Goal: Complete application form

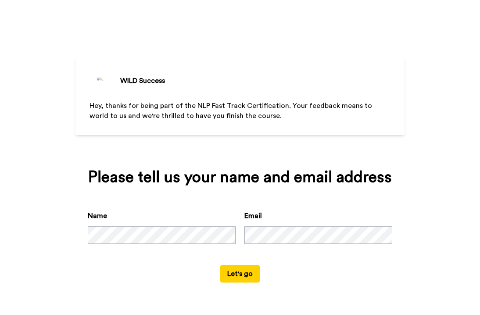
click at [241, 272] on button "Let's go" at bounding box center [239, 274] width 39 height 18
click at [234, 273] on button "Let's go" at bounding box center [239, 274] width 39 height 18
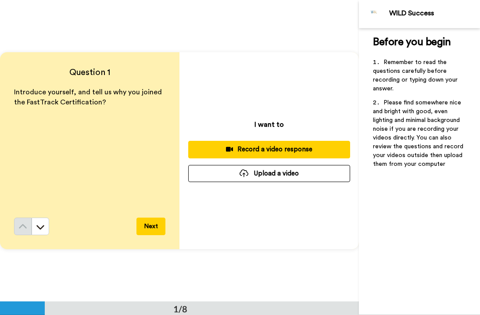
click at [250, 150] on div "Record a video response" at bounding box center [269, 149] width 148 height 9
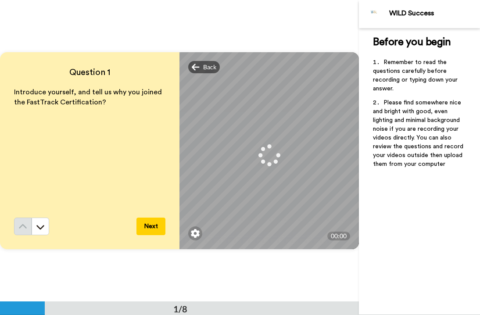
click at [150, 227] on button "Next" at bounding box center [150, 227] width 29 height 18
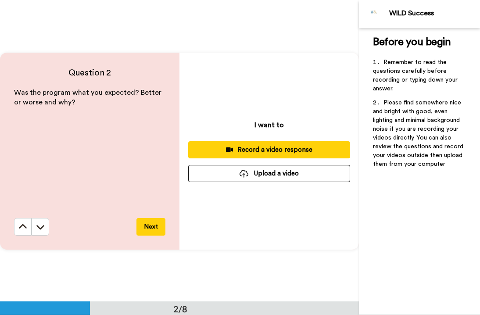
scroll to position [302, 0]
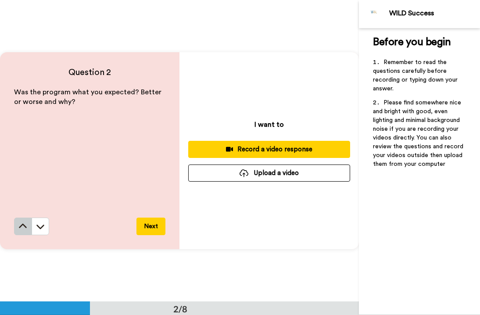
click at [27, 229] on icon at bounding box center [22, 226] width 9 height 9
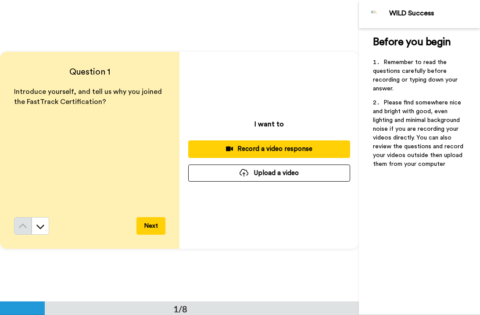
scroll to position [0, 0]
click at [252, 154] on div "Record a video response" at bounding box center [269, 149] width 148 height 9
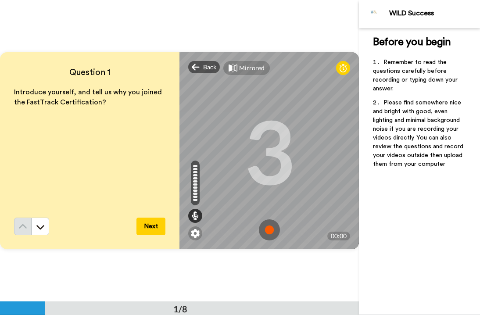
click at [269, 228] on img at bounding box center [269, 229] width 21 height 21
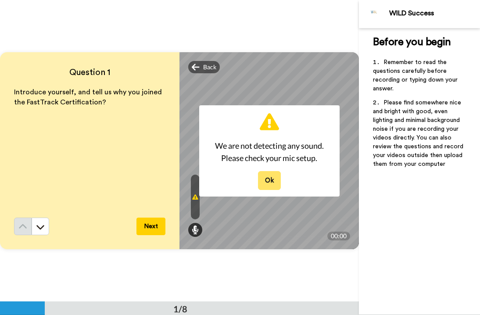
click at [269, 178] on button "Ok" at bounding box center [269, 180] width 23 height 19
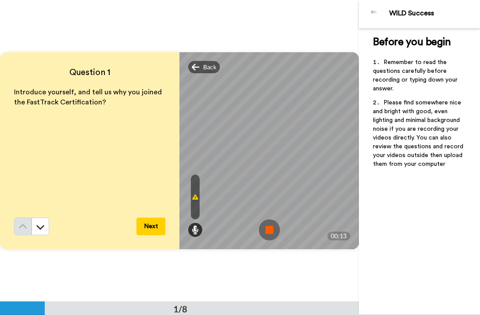
click at [274, 230] on img at bounding box center [269, 229] width 21 height 21
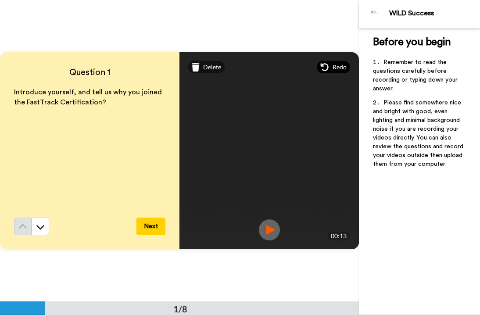
click at [327, 67] on icon at bounding box center [324, 67] width 9 height 9
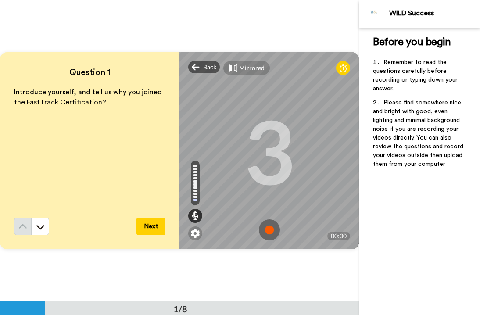
click at [269, 233] on img at bounding box center [269, 229] width 21 height 21
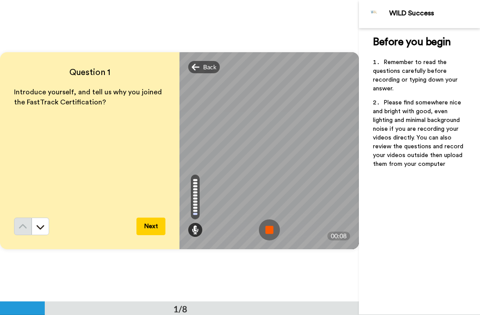
click at [269, 233] on img at bounding box center [269, 229] width 21 height 21
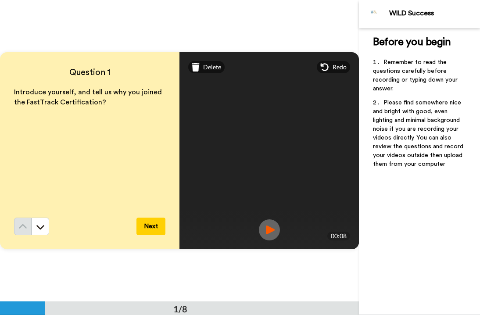
click at [146, 230] on button "Next" at bounding box center [150, 227] width 29 height 18
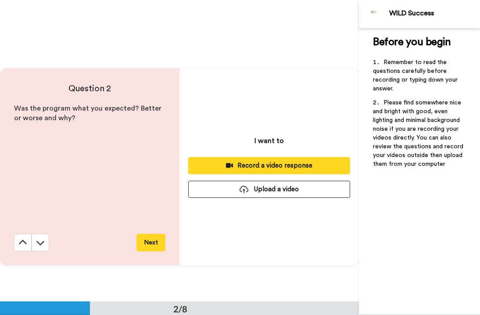
scroll to position [302, 0]
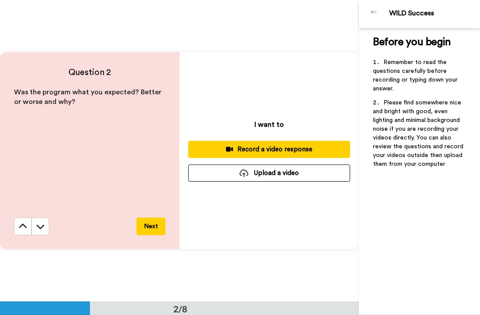
click at [237, 150] on div "Record a video response" at bounding box center [269, 149] width 148 height 9
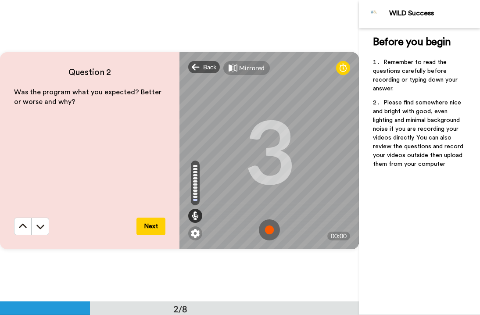
click at [271, 223] on img at bounding box center [269, 229] width 21 height 21
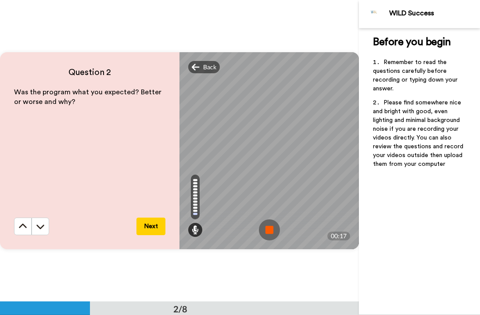
click at [265, 230] on img at bounding box center [269, 229] width 21 height 21
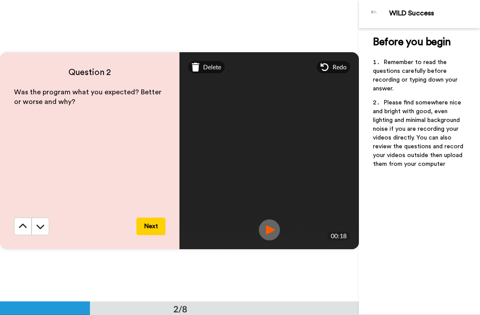
click at [150, 225] on button "Next" at bounding box center [150, 227] width 29 height 18
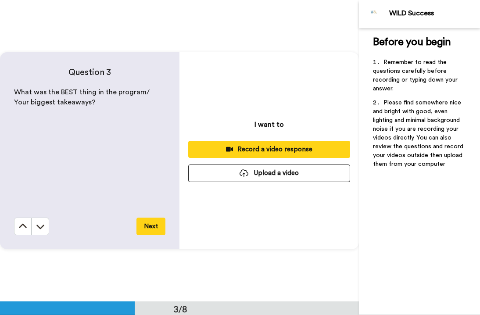
scroll to position [603, 0]
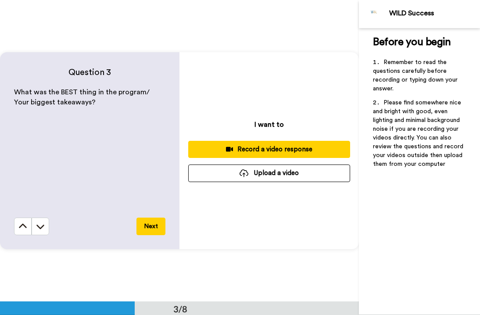
click at [239, 148] on div "Record a video response" at bounding box center [269, 149] width 148 height 9
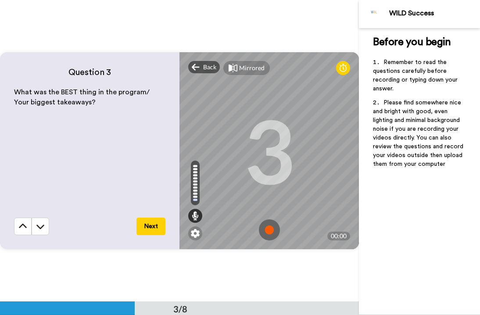
click at [270, 229] on img at bounding box center [269, 229] width 21 height 21
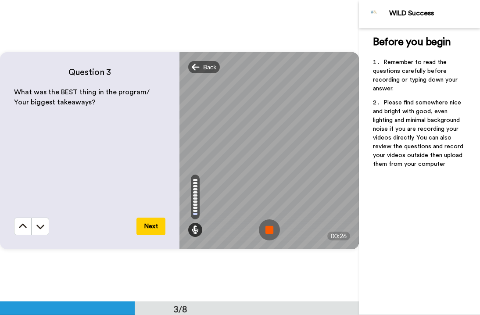
click at [270, 229] on img at bounding box center [269, 229] width 21 height 21
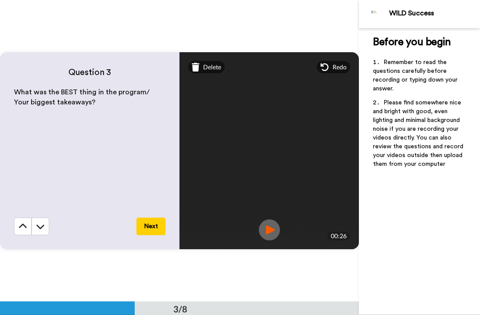
click at [143, 228] on button "Next" at bounding box center [150, 227] width 29 height 18
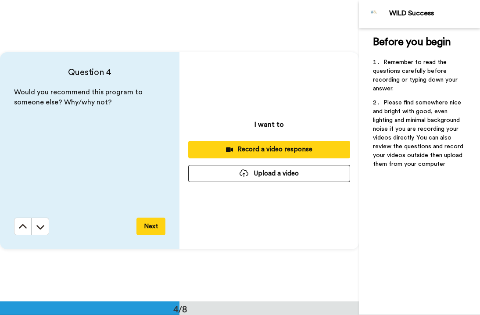
scroll to position [905, 0]
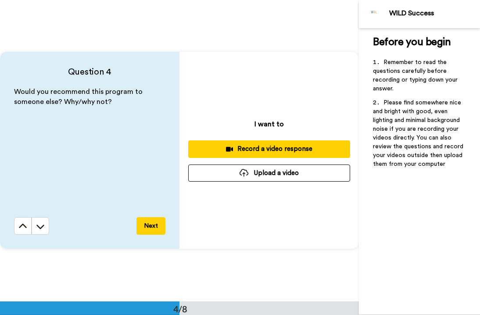
click at [246, 148] on div "Record a video response" at bounding box center [269, 148] width 148 height 9
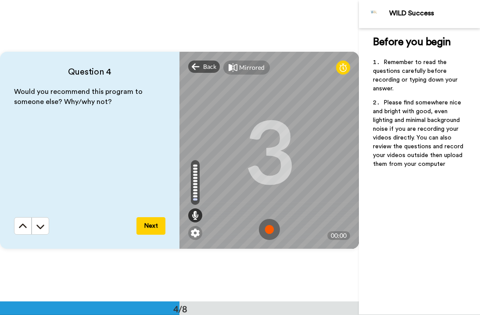
click at [268, 232] on img at bounding box center [269, 229] width 21 height 21
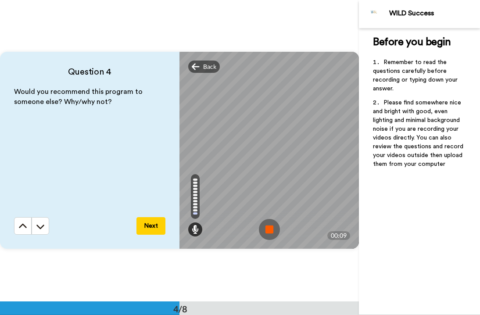
click at [270, 232] on img at bounding box center [269, 229] width 21 height 21
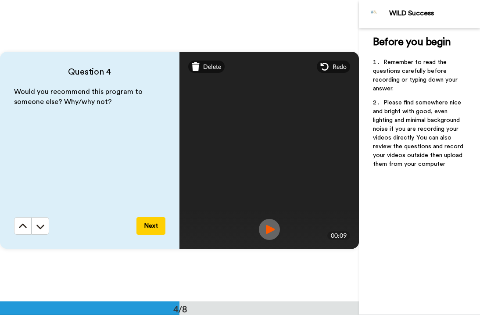
click at [157, 224] on button "Next" at bounding box center [150, 226] width 29 height 18
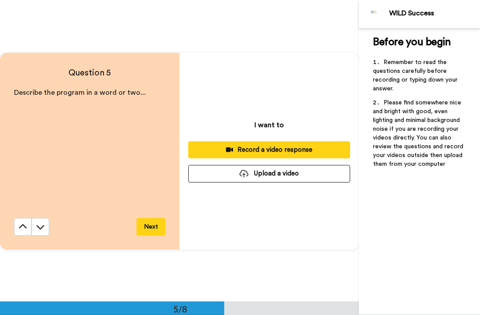
scroll to position [1206, 0]
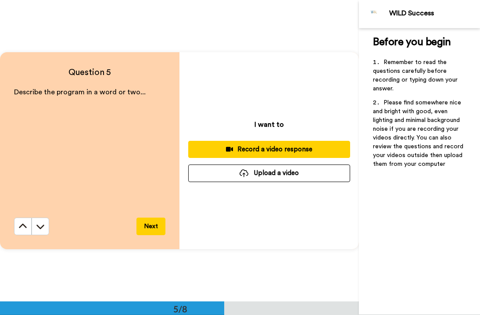
click at [262, 148] on div "Record a video response" at bounding box center [269, 149] width 148 height 9
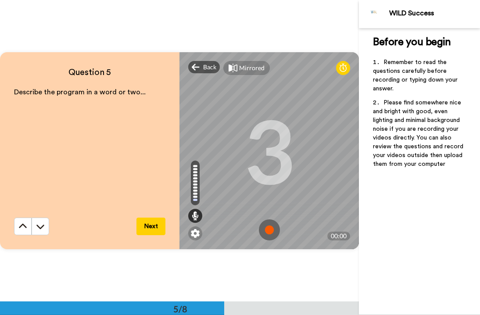
click at [270, 230] on img at bounding box center [269, 229] width 21 height 21
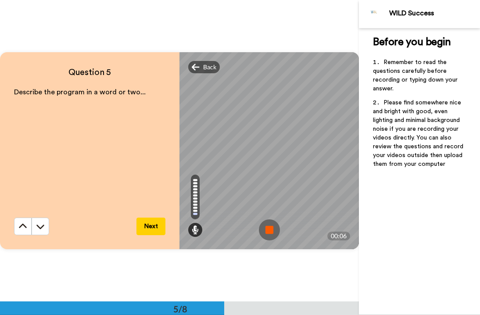
click at [270, 230] on img at bounding box center [269, 229] width 21 height 21
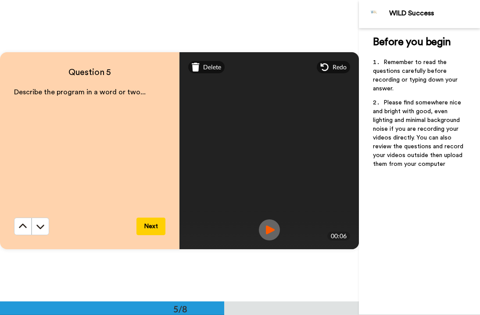
click at [149, 225] on button "Next" at bounding box center [150, 227] width 29 height 18
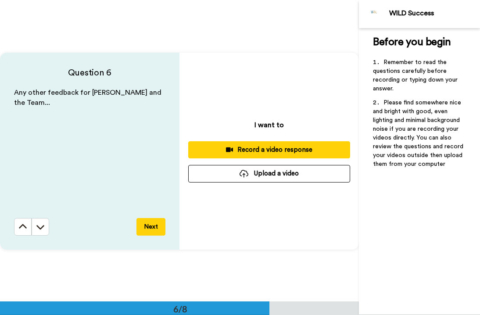
scroll to position [1507, 0]
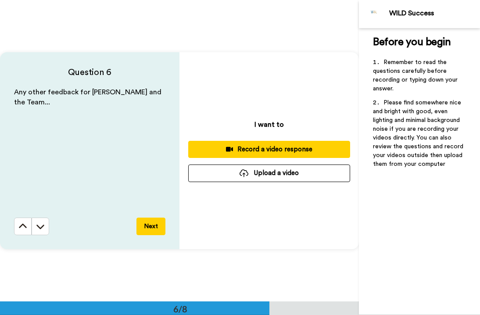
click at [247, 148] on div "Record a video response" at bounding box center [269, 149] width 148 height 9
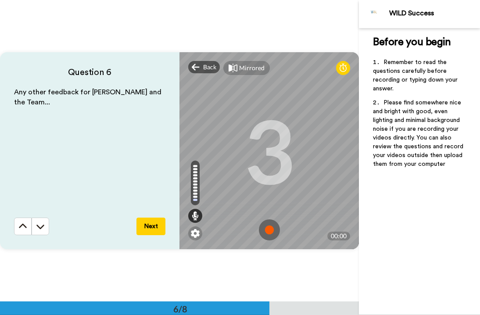
click at [270, 232] on img at bounding box center [269, 229] width 21 height 21
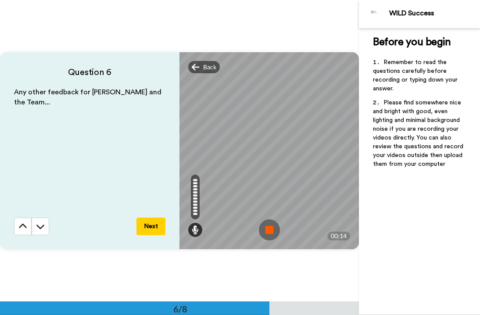
click at [270, 232] on img at bounding box center [269, 229] width 21 height 21
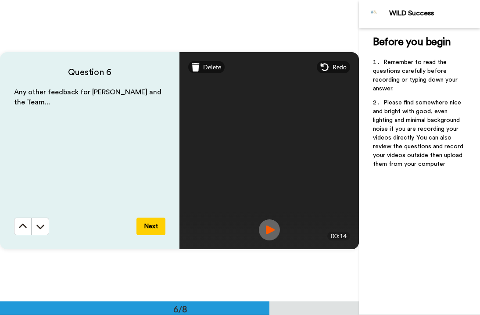
click at [155, 227] on button "Next" at bounding box center [150, 227] width 29 height 18
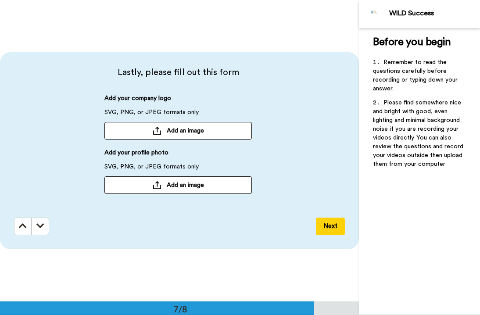
scroll to position [1809, 0]
click at [325, 226] on button "Next" at bounding box center [330, 226] width 29 height 18
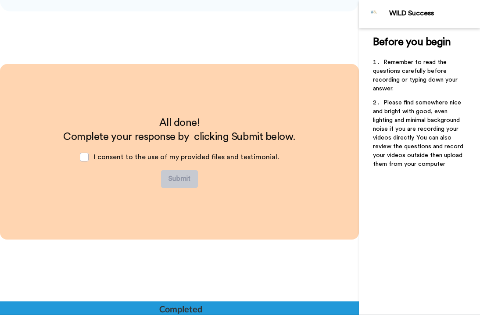
scroll to position [2047, 0]
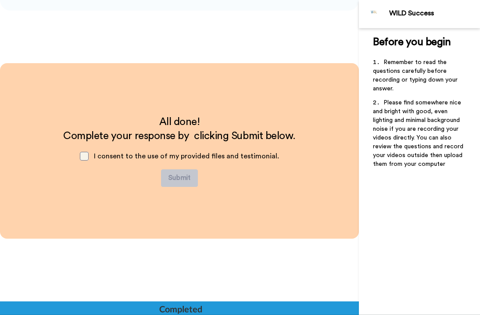
click at [89, 156] on span at bounding box center [84, 156] width 9 height 9
click at [175, 175] on button "Submit" at bounding box center [179, 178] width 37 height 18
